Goal: Task Accomplishment & Management: Use online tool/utility

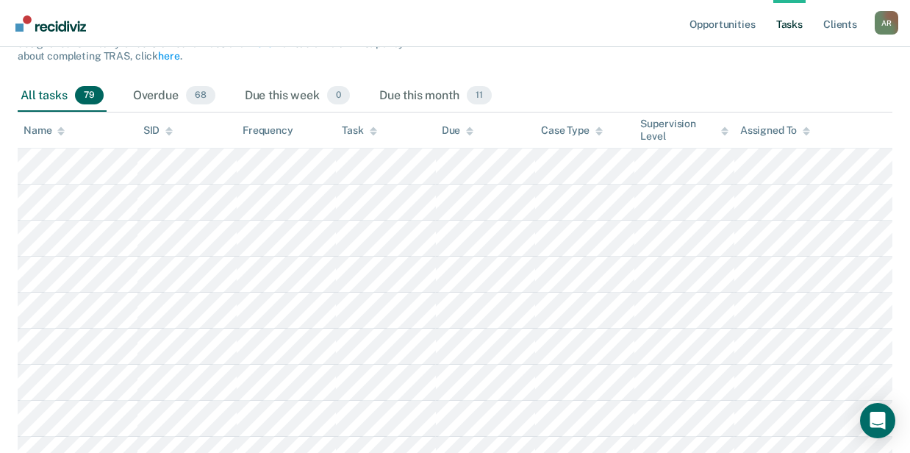
scroll to position [196, 0]
click at [418, 97] on div "Due this month 11" at bounding box center [435, 96] width 118 height 32
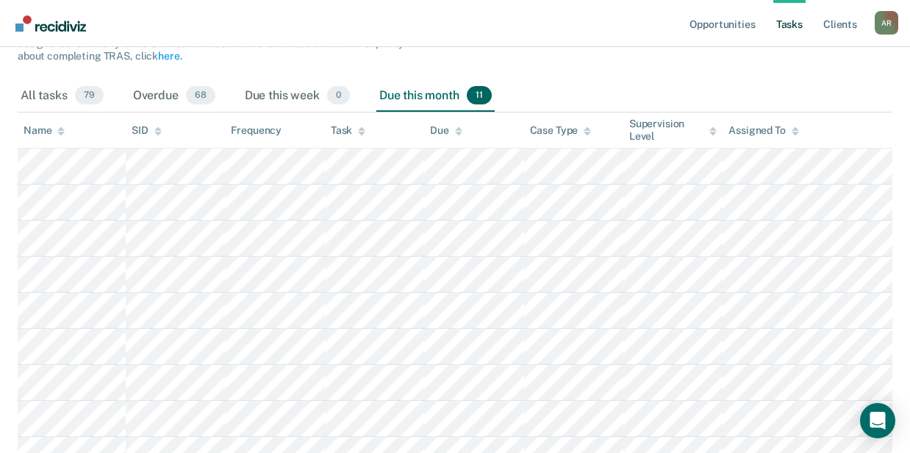
click at [355, 134] on div "Task" at bounding box center [348, 130] width 35 height 13
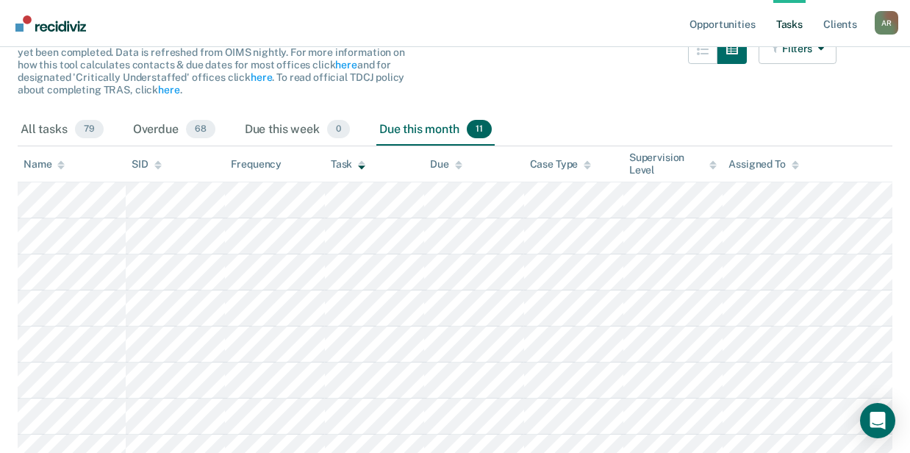
scroll to position [98, 0]
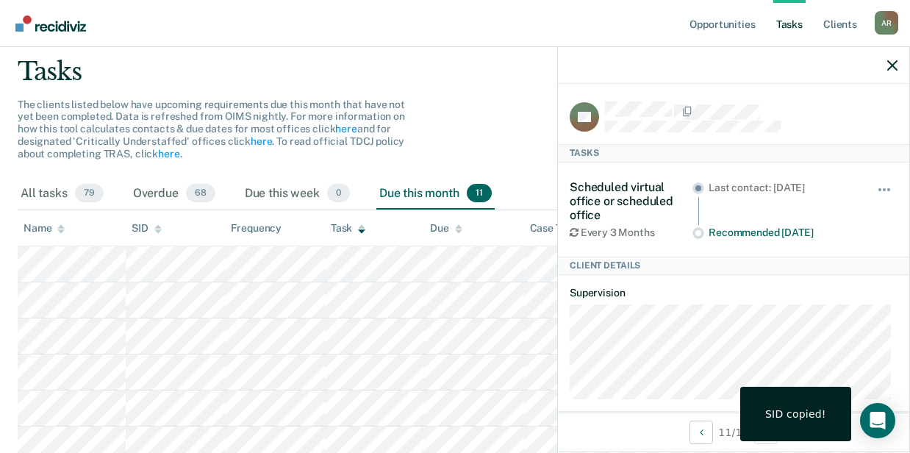
click at [206, 21] on nav "Opportunities Tasks Client s Aleisha Roberts A R Profile How it works Log Out" at bounding box center [455, 23] width 910 height 47
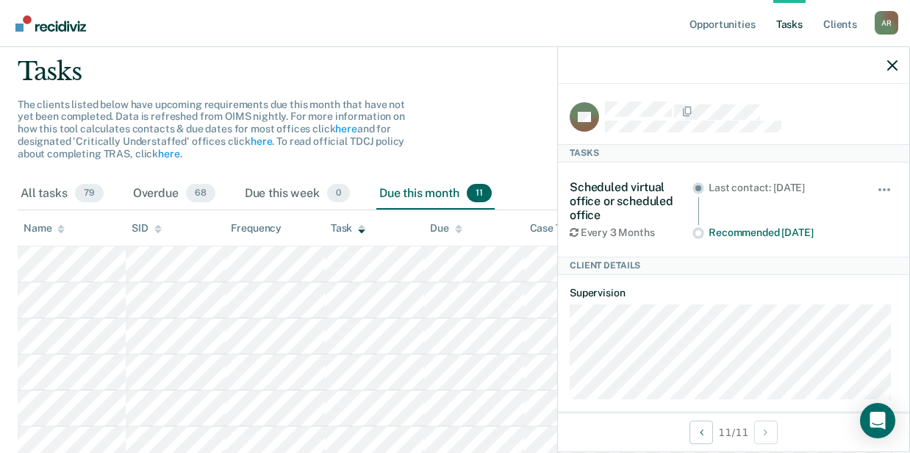
click at [160, 76] on div "Tasks" at bounding box center [455, 72] width 875 height 30
click at [893, 63] on icon "button" at bounding box center [893, 65] width 10 height 10
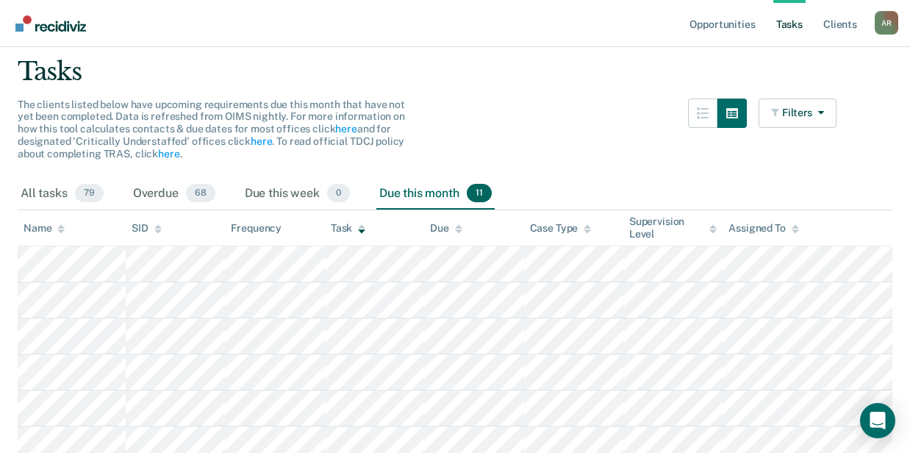
click at [565, 106] on div "The clients listed below have upcoming requirements due this month that have no…" at bounding box center [427, 138] width 819 height 79
